Goal: Information Seeking & Learning: Learn about a topic

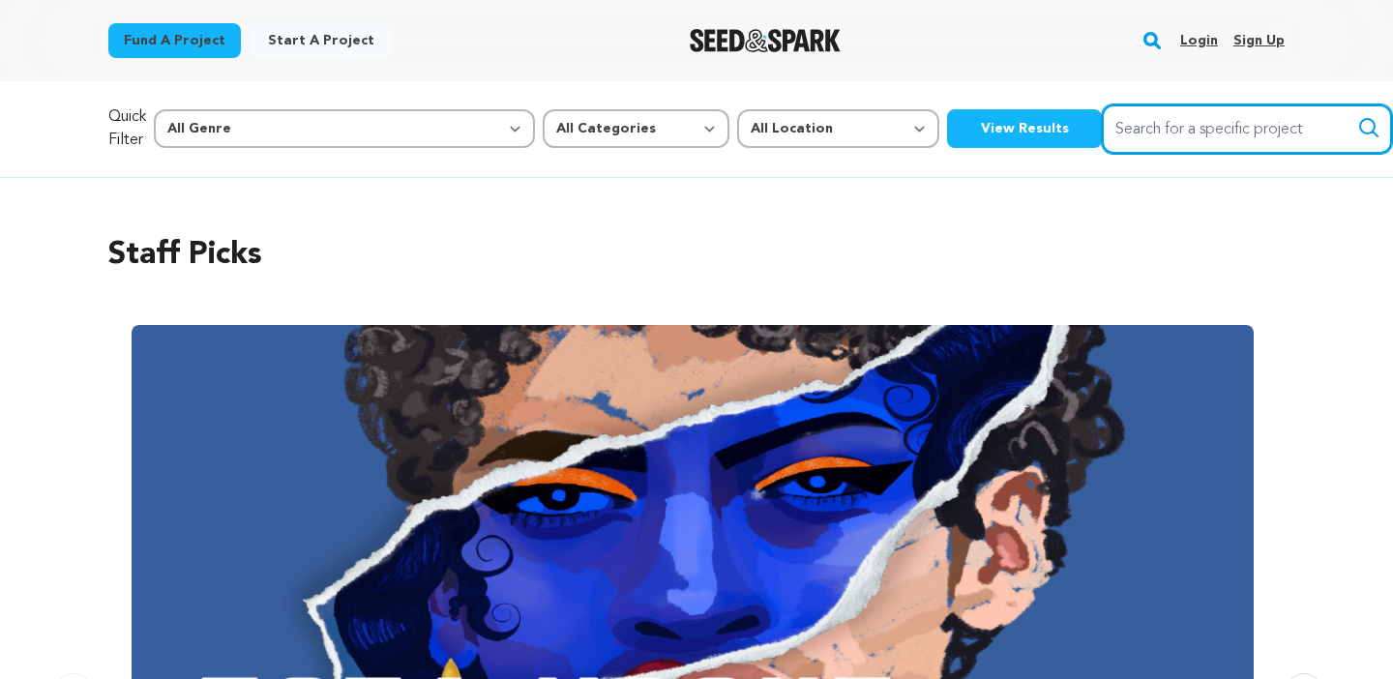
click at [1102, 126] on input "Search for a specific project" at bounding box center [1247, 128] width 290 height 49
type input "cold read"
click at [1357, 116] on button "Search" at bounding box center [1368, 127] width 23 height 23
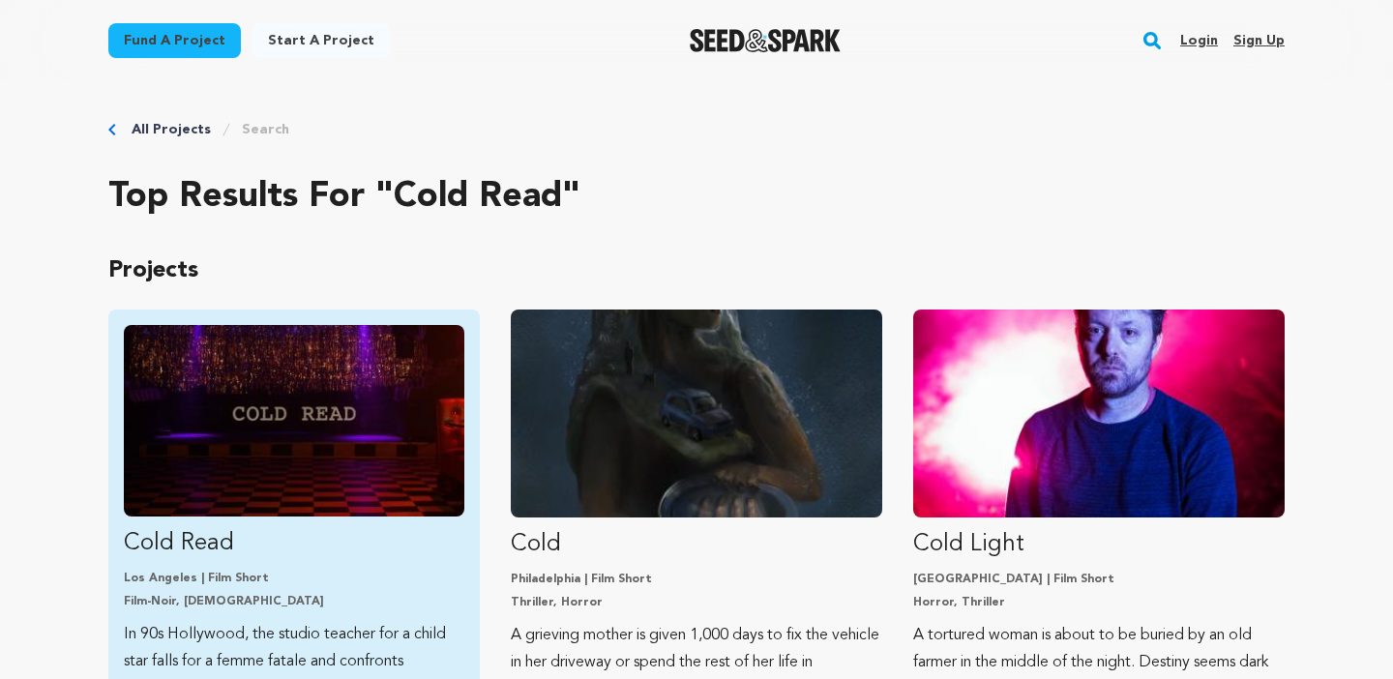
click at [380, 405] on img "Fund Cold Read" at bounding box center [294, 421] width 341 height 192
